Goal: Communication & Community: Participate in discussion

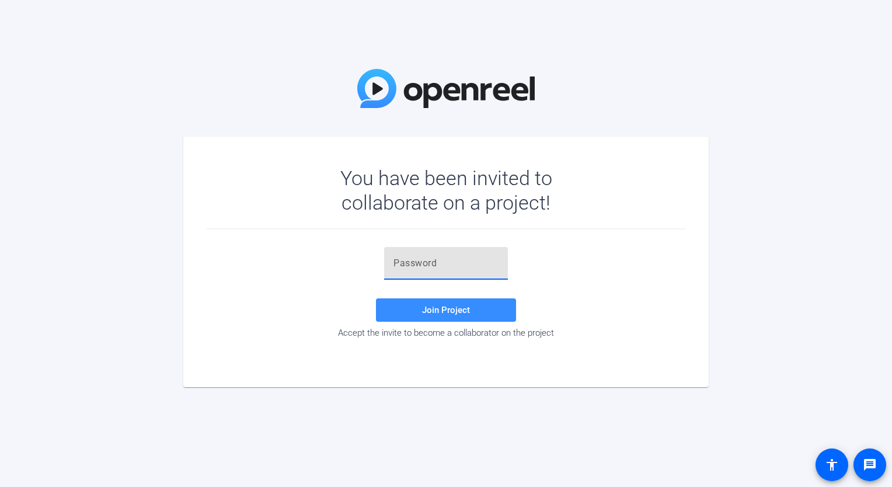
click at [413, 267] on input "text" at bounding box center [445, 263] width 105 height 14
paste input "cxYlcA"
type input "cxYlcA"
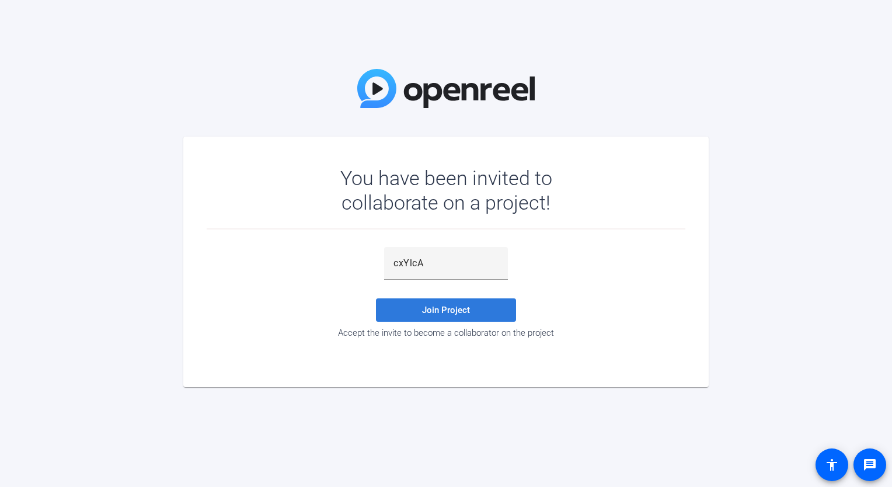
click at [446, 309] on span "Join Project" at bounding box center [446, 310] width 48 height 11
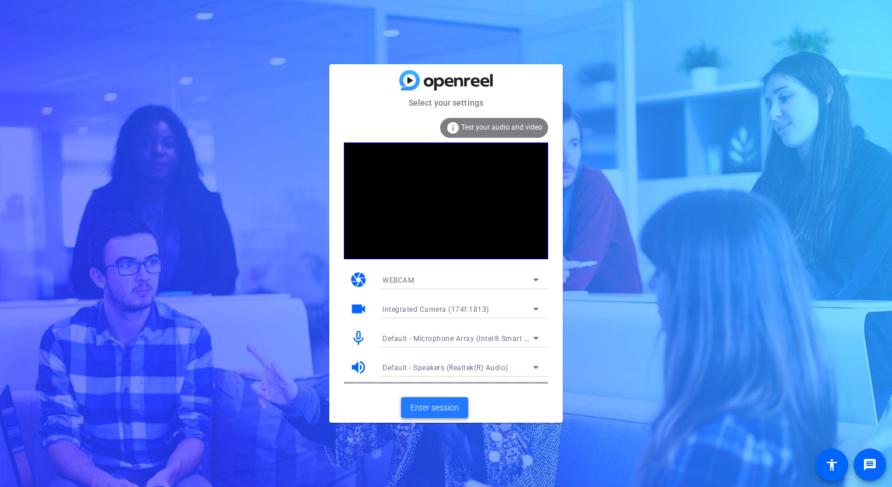
click at [444, 411] on span "Enter session" at bounding box center [434, 408] width 48 height 12
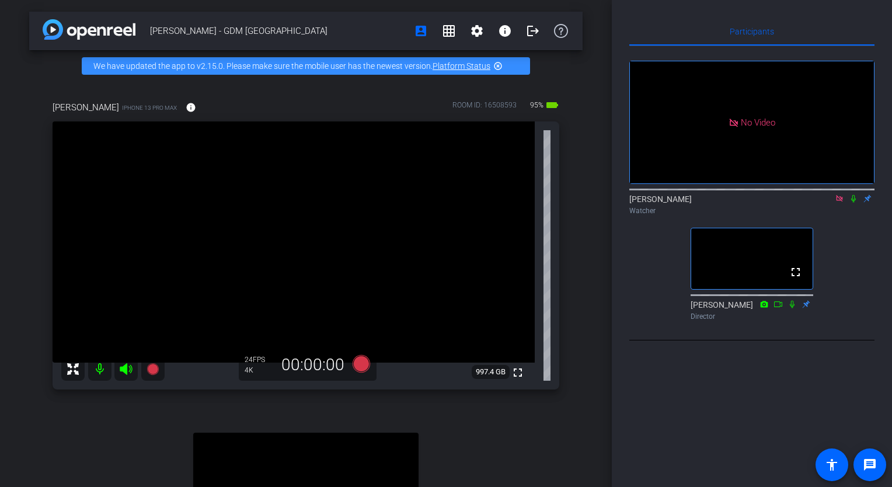
click at [850, 203] on icon at bounding box center [853, 198] width 9 height 8
drag, startPoint x: 850, startPoint y: 213, endPoint x: 857, endPoint y: 213, distance: 7.0
drag, startPoint x: 857, startPoint y: 213, endPoint x: 838, endPoint y: 165, distance: 51.4
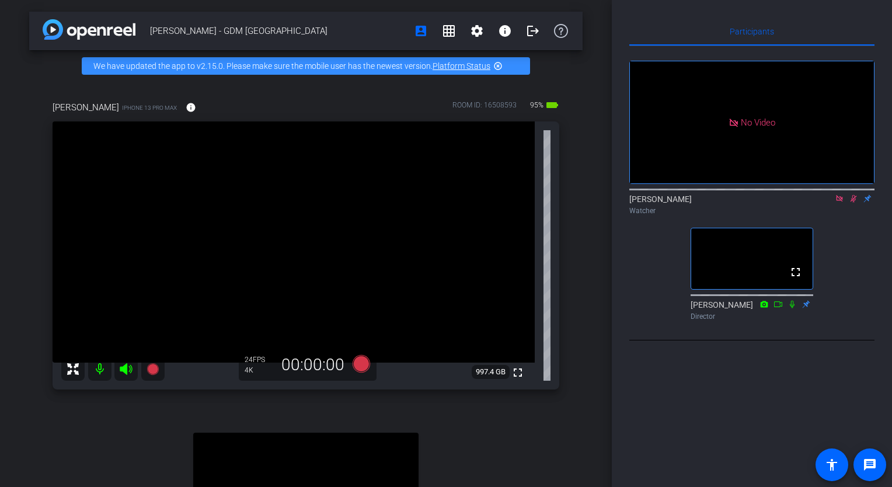
drag, startPoint x: 838, startPoint y: 165, endPoint x: 715, endPoint y: 134, distance: 127.4
drag, startPoint x: 715, startPoint y: 134, endPoint x: 648, endPoint y: 332, distance: 208.8
drag, startPoint x: 648, startPoint y: 332, endPoint x: 645, endPoint y: 389, distance: 57.3
click at [645, 389] on div "Participants No Video [PERSON_NAME] Watcher fullscreen [PERSON_NAME] Director S…" at bounding box center [752, 243] width 280 height 487
click at [854, 203] on icon at bounding box center [854, 199] width 6 height 8
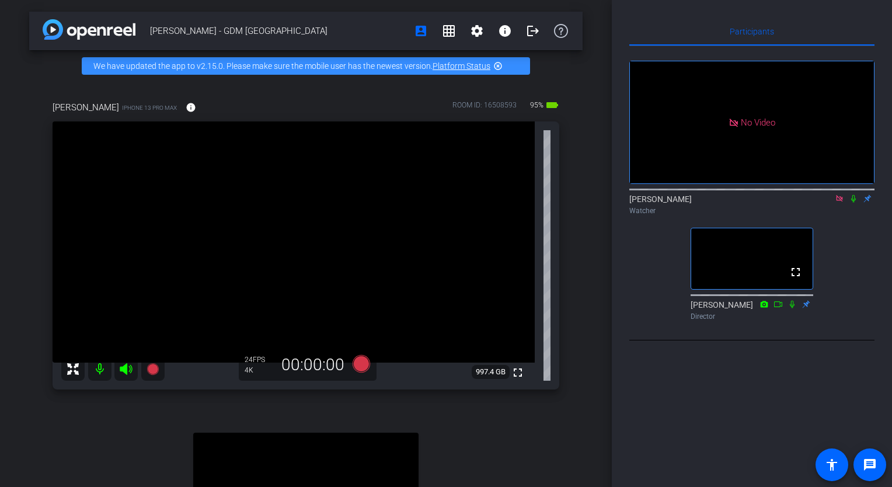
click at [854, 203] on icon at bounding box center [853, 199] width 5 height 8
click at [852, 203] on icon at bounding box center [853, 198] width 9 height 8
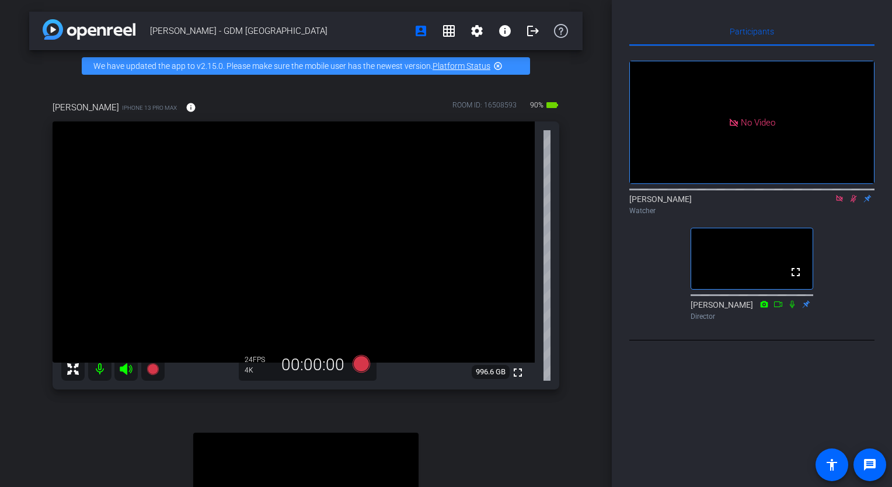
click at [852, 203] on icon at bounding box center [853, 198] width 9 height 8
click at [852, 203] on icon at bounding box center [853, 199] width 5 height 8
click at [852, 203] on icon at bounding box center [854, 199] width 6 height 8
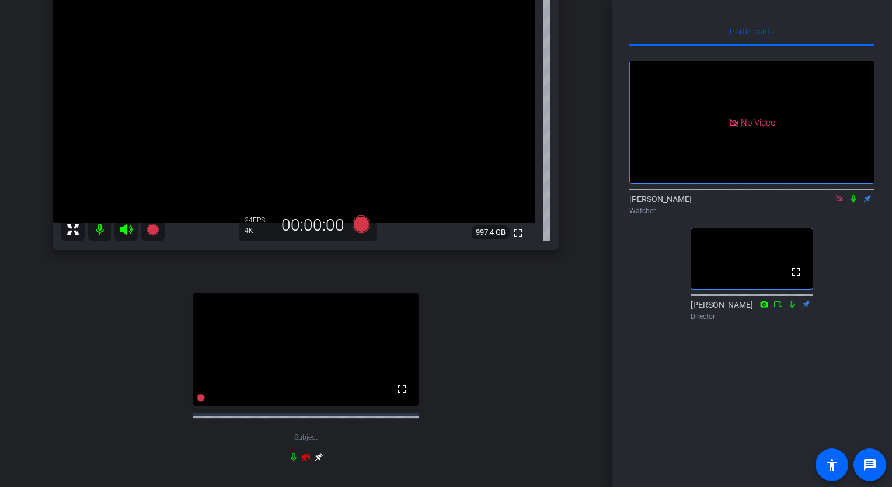
click at [852, 203] on icon at bounding box center [853, 199] width 5 height 8
click at [854, 203] on icon at bounding box center [854, 199] width 6 height 8
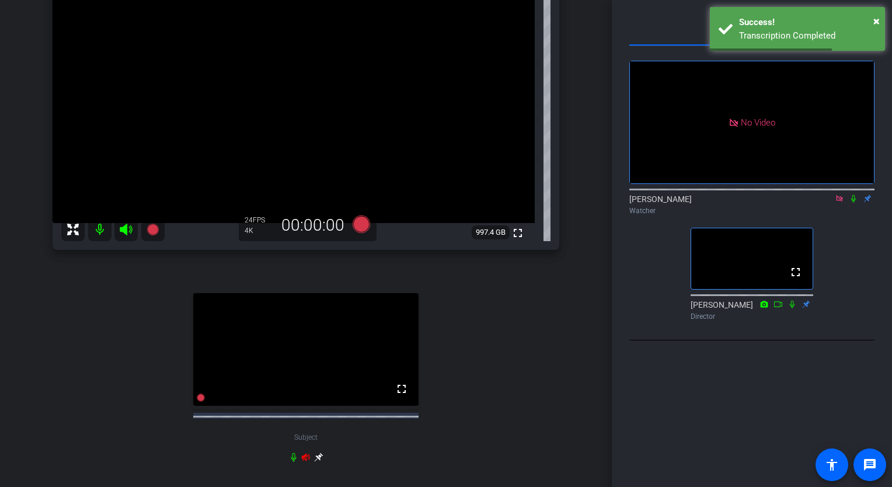
click at [854, 203] on icon at bounding box center [853, 198] width 9 height 8
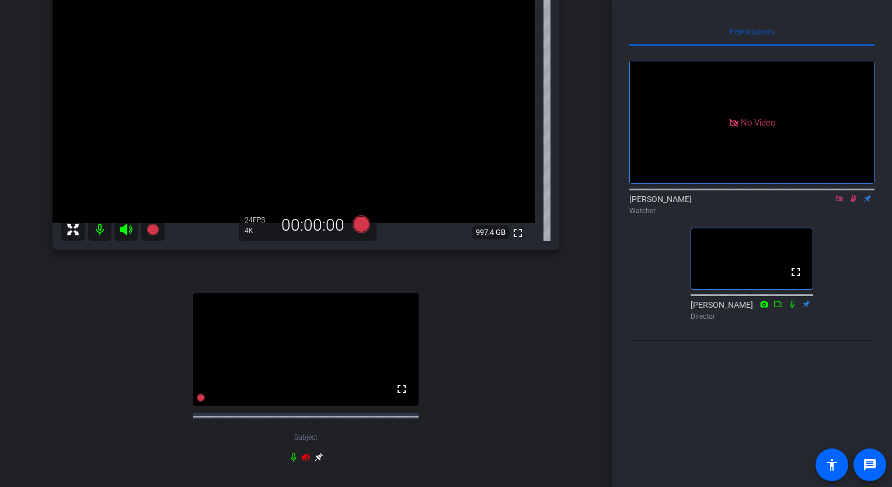
drag, startPoint x: 854, startPoint y: 213, endPoint x: 870, endPoint y: 237, distance: 28.7
click at [870, 237] on div "No Video [PERSON_NAME] Watcher fullscreen [PERSON_NAME] Director" at bounding box center [751, 185] width 245 height 279
click at [855, 203] on icon at bounding box center [853, 198] width 9 height 8
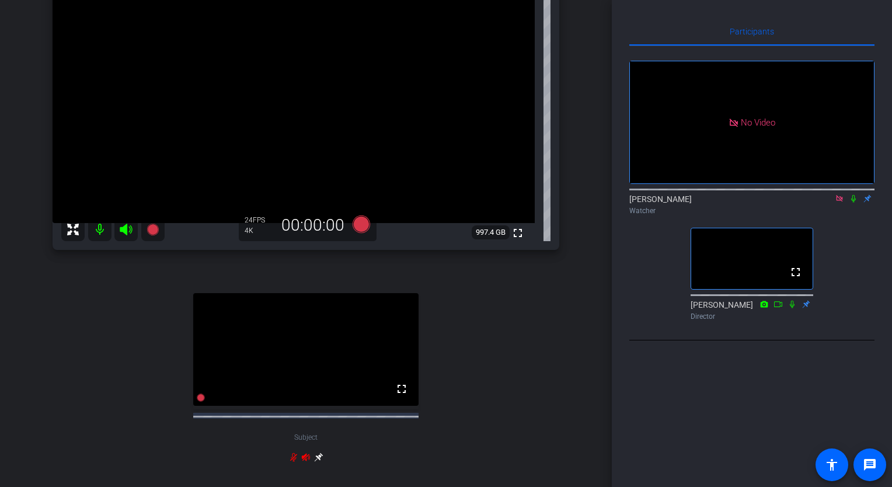
click at [855, 203] on icon at bounding box center [853, 198] width 9 height 8
click at [852, 203] on icon at bounding box center [854, 199] width 6 height 8
click at [852, 203] on icon at bounding box center [853, 198] width 9 height 8
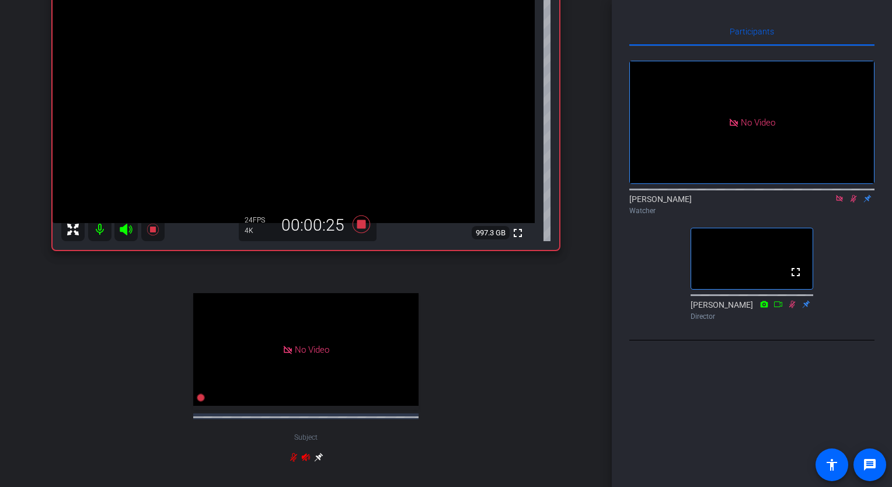
click at [852, 203] on icon at bounding box center [853, 198] width 9 height 8
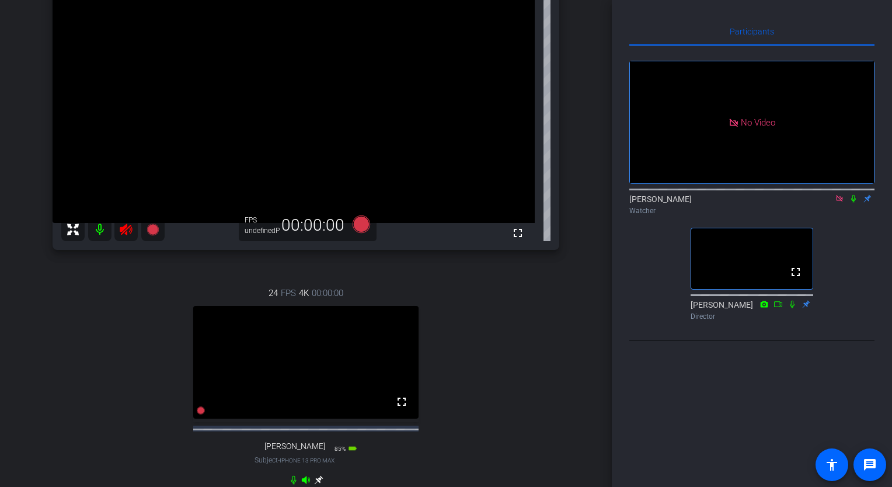
click at [856, 203] on icon at bounding box center [853, 198] width 9 height 8
